Goal: Transaction & Acquisition: Purchase product/service

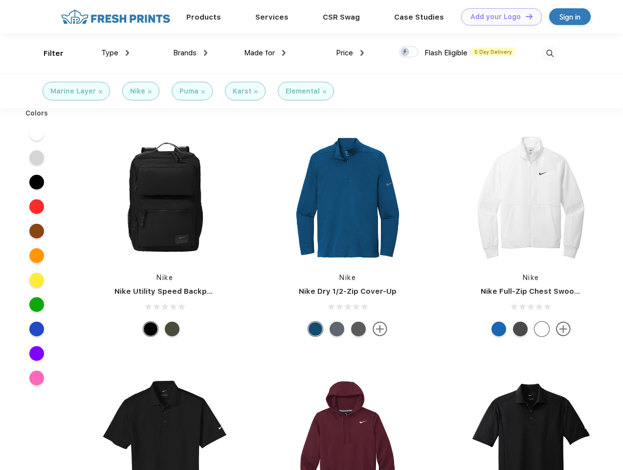
click at [498, 17] on link "Add your Logo Design Tool" at bounding box center [501, 16] width 81 height 17
click at [0, 0] on div "Design Tool" at bounding box center [0, 0] width 0 height 0
click at [525, 16] on link "Add your Logo Design Tool" at bounding box center [501, 16] width 81 height 17
click at [47, 53] on div "Filter" at bounding box center [54, 53] width 20 height 11
click at [115, 53] on span "Type" at bounding box center [109, 52] width 17 height 9
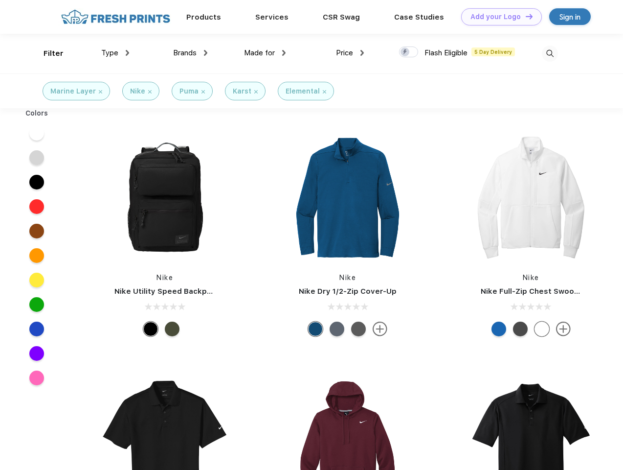
click at [190, 53] on span "Brands" at bounding box center [184, 52] width 23 height 9
click at [265, 53] on span "Made for" at bounding box center [259, 52] width 31 height 9
click at [350, 53] on span "Price" at bounding box center [344, 52] width 17 height 9
click at [409, 52] on div at bounding box center [408, 51] width 19 height 11
click at [406, 52] on input "checkbox" at bounding box center [402, 49] width 6 height 6
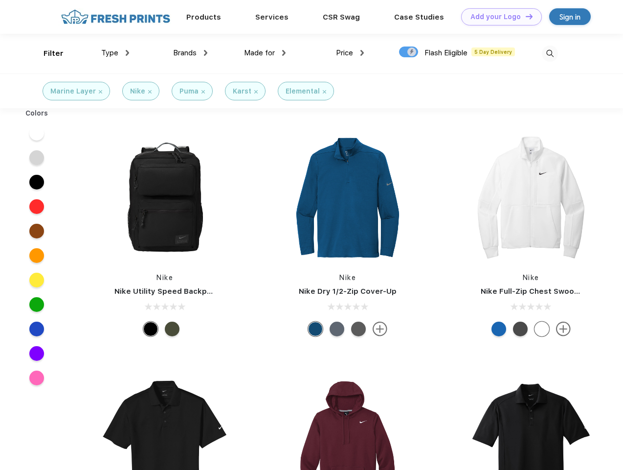
click at [550, 53] on img at bounding box center [550, 53] width 16 height 16
